Goal: Check status: Check status

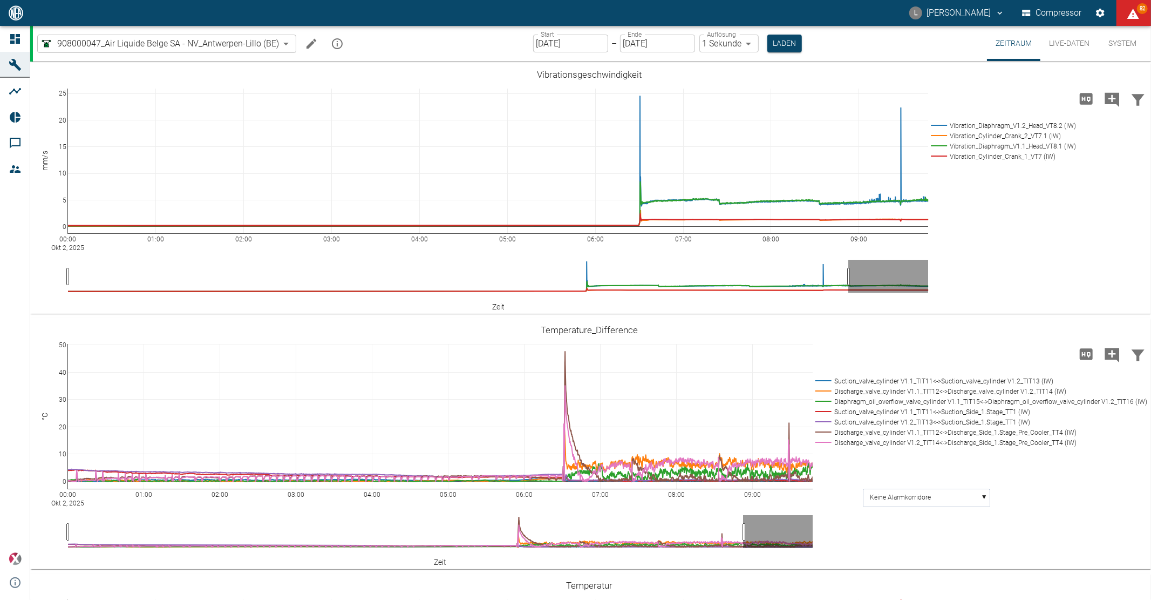
scroll to position [516, 0]
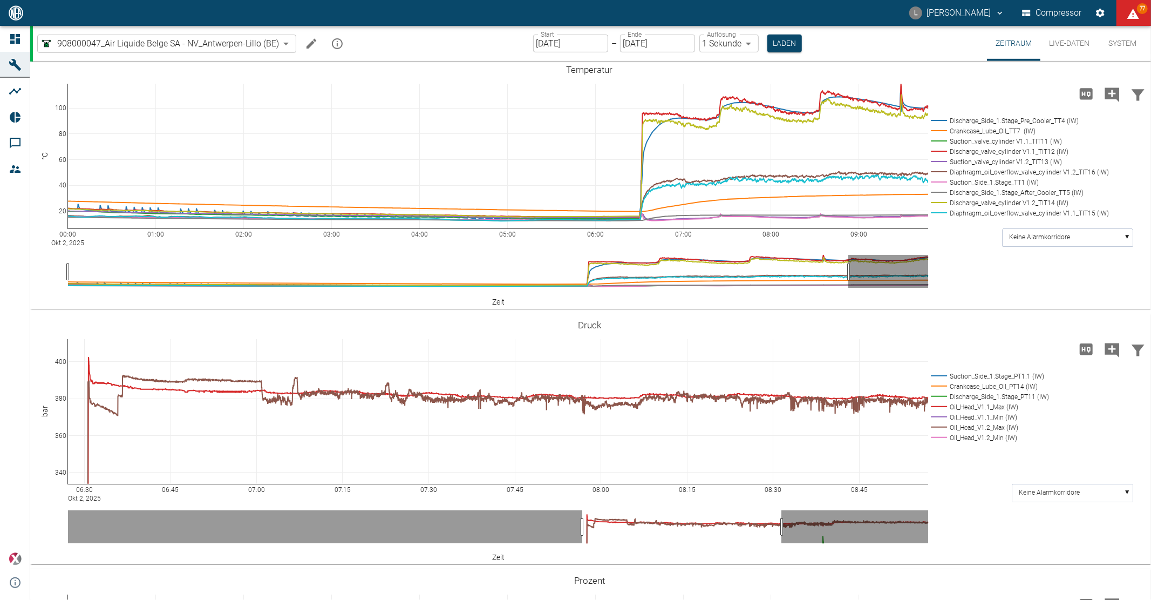
drag, startPoint x: 745, startPoint y: 205, endPoint x: 848, endPoint y: 35, distance: 198.6
click at [848, 35] on div "908000047_Air Liquide Belge SA - NV_Antwerpen-Lillo (BE) 53812aab-fb54-4a57-a57…" at bounding box center [592, 43] width 1118 height 35
click at [819, 17] on div "L Luca Corigliano Compressor 77" at bounding box center [575, 13] width 1151 height 26
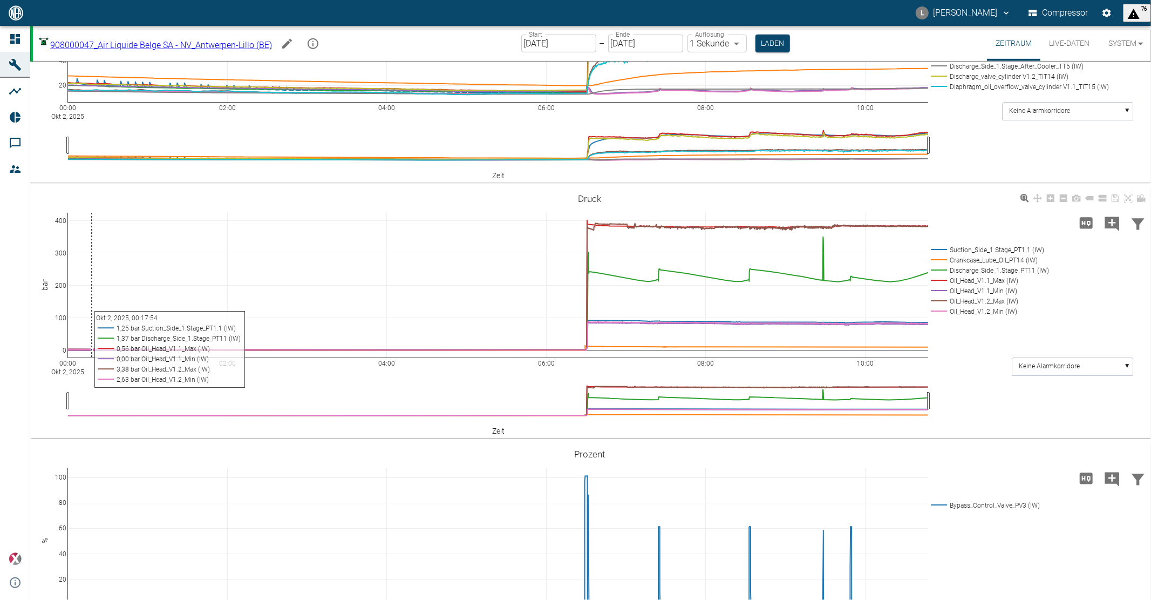
scroll to position [456, 0]
